Goal: Find specific page/section: Find specific page/section

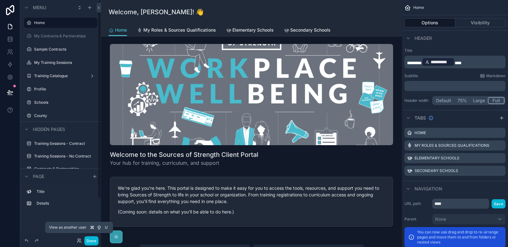
click at [77, 243] on div "Done" at bounding box center [85, 240] width 25 height 9
click at [79, 240] on icon at bounding box center [79, 240] width 5 height 5
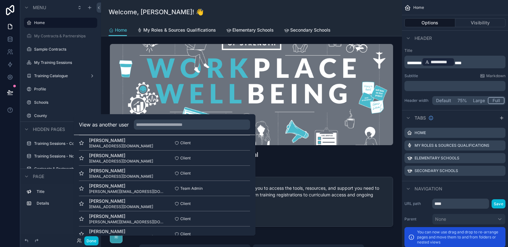
scroll to position [358, 0]
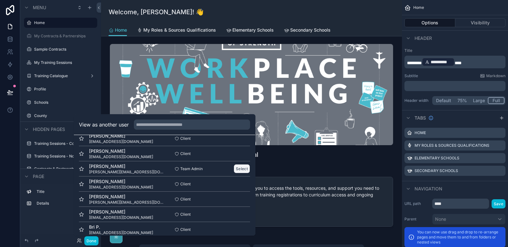
click at [235, 169] on button "Select" at bounding box center [242, 168] width 16 height 9
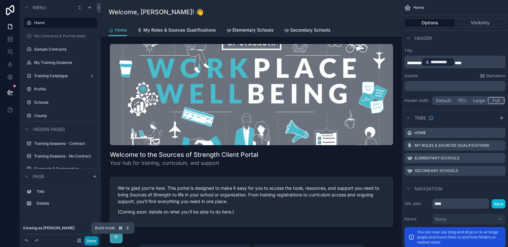
click at [88, 241] on button "Done" at bounding box center [91, 240] width 14 height 9
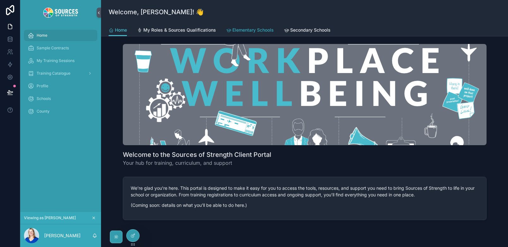
click at [252, 30] on span "Elementary Schools" at bounding box center [252, 30] width 41 height 6
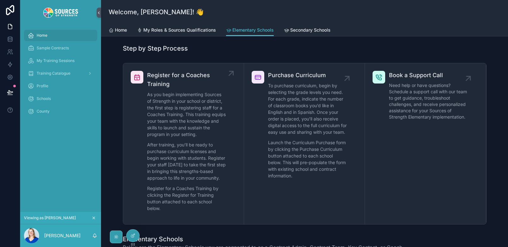
click at [223, 74] on span "Register for a Coaches Training" at bounding box center [186, 80] width 79 height 18
click at [231, 69] on icon "scrollable content" at bounding box center [231, 73] width 10 height 10
click at [207, 100] on p "As you begin implementing Sources of Strength in your school or district, the f…" at bounding box center [186, 114] width 79 height 46
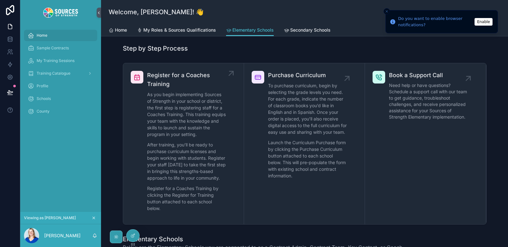
click at [232, 75] on icon "scrollable content" at bounding box center [231, 73] width 10 height 10
click at [463, 75] on span "Book a Support Call" at bounding box center [428, 75] width 79 height 9
click at [388, 12] on icon "Close toast" at bounding box center [387, 11] width 4 height 4
